Goal: Transaction & Acquisition: Subscribe to service/newsletter

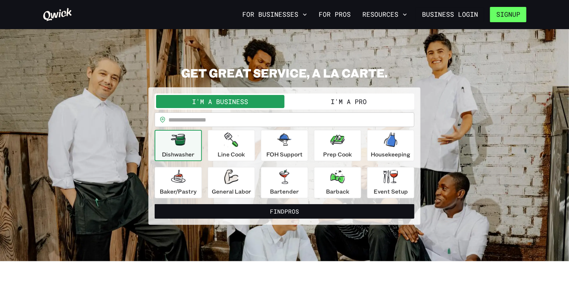
click at [501, 14] on button "Signup" at bounding box center [508, 14] width 36 height 15
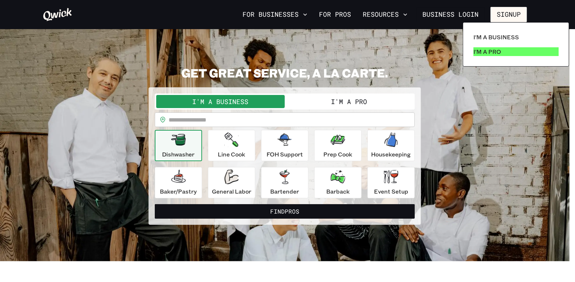
click at [487, 53] on p "I'm a Pro" at bounding box center [487, 51] width 28 height 9
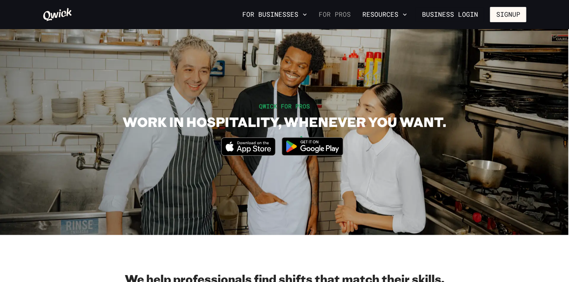
click at [338, 13] on link "For Pros" at bounding box center [335, 14] width 38 height 12
